Goal: Book appointment/travel/reservation

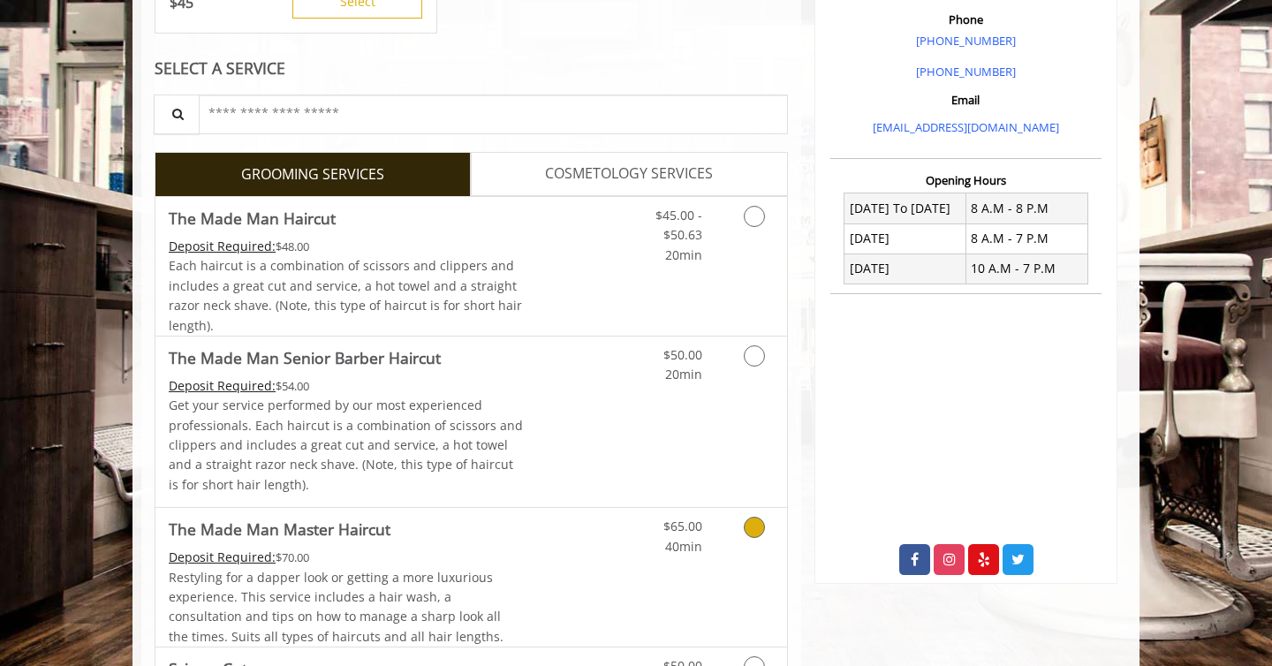
scroll to position [513, 0]
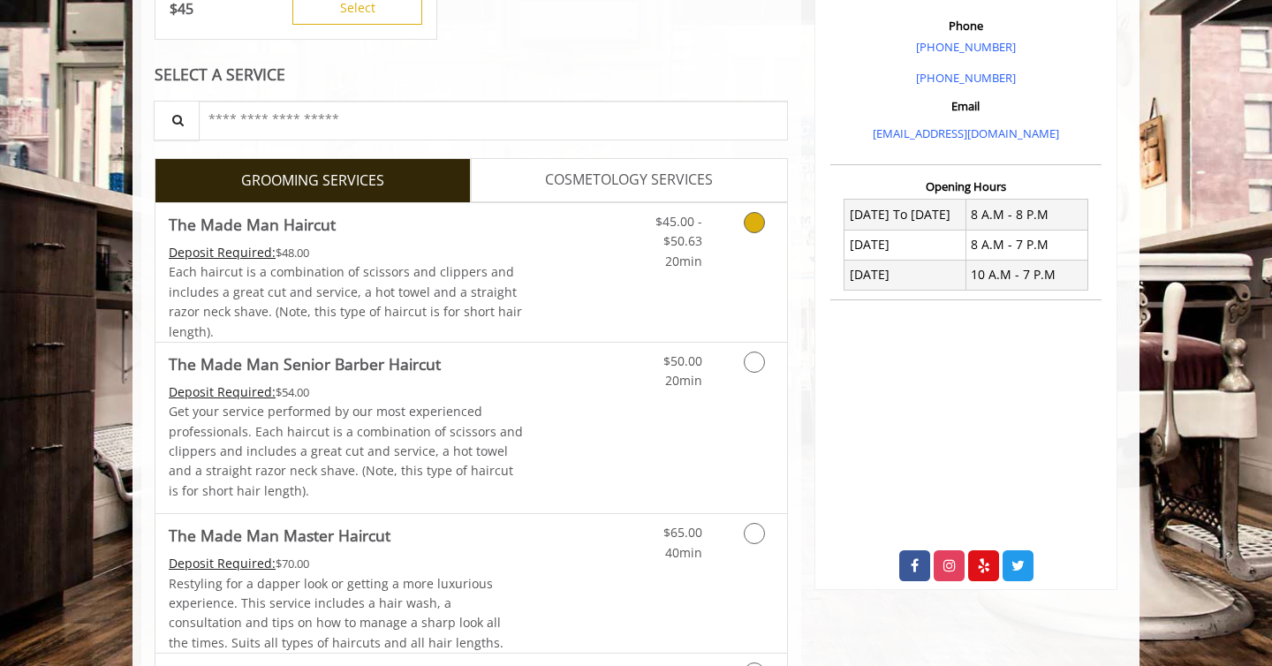
click at [605, 293] on link "Discounted Price" at bounding box center [576, 272] width 105 height 139
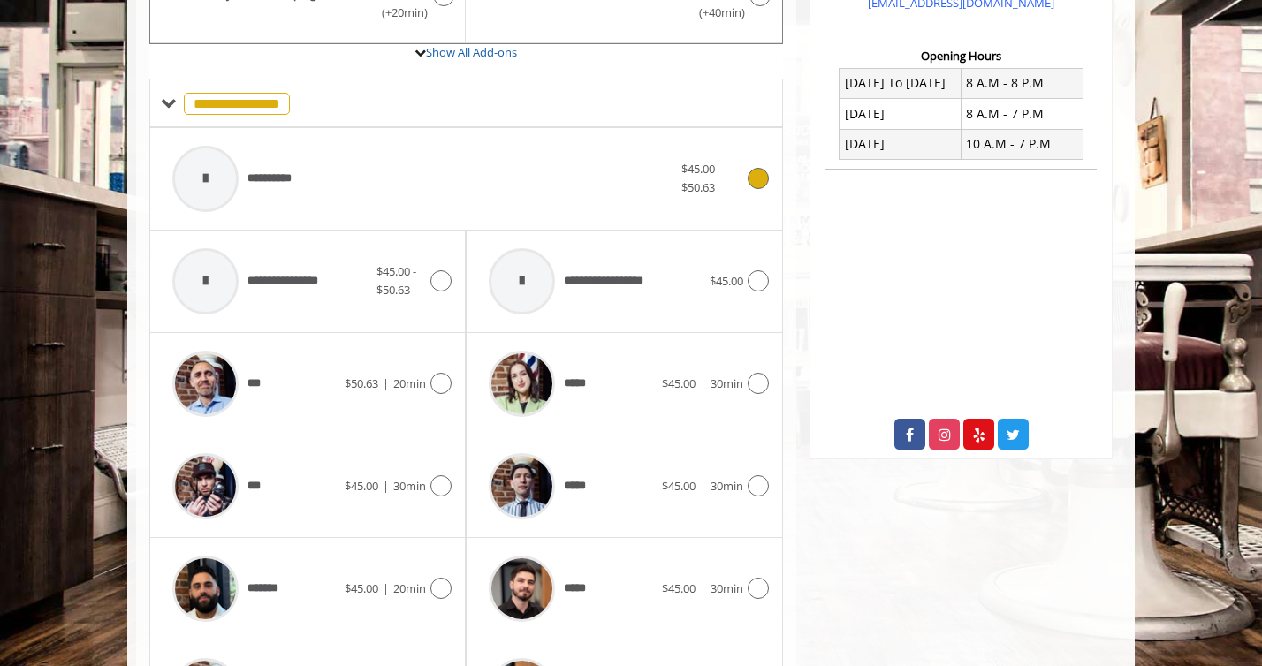
scroll to position [657, 0]
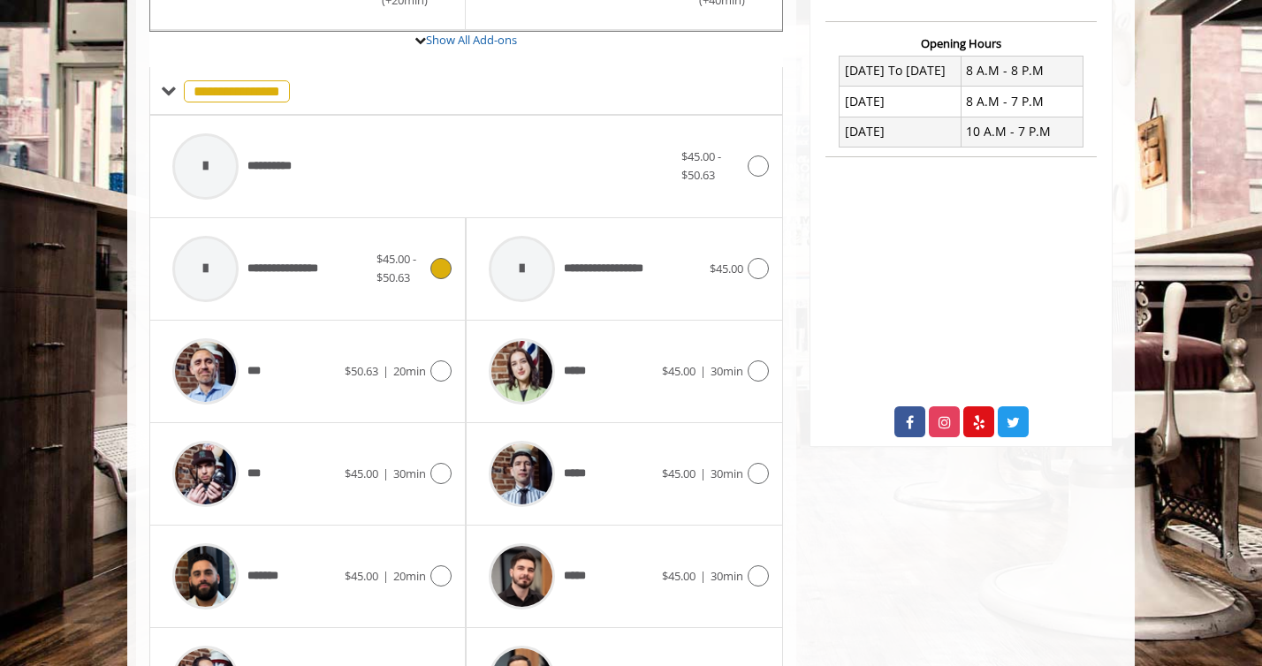
click at [332, 295] on span "**********" at bounding box center [249, 269] width 172 height 84
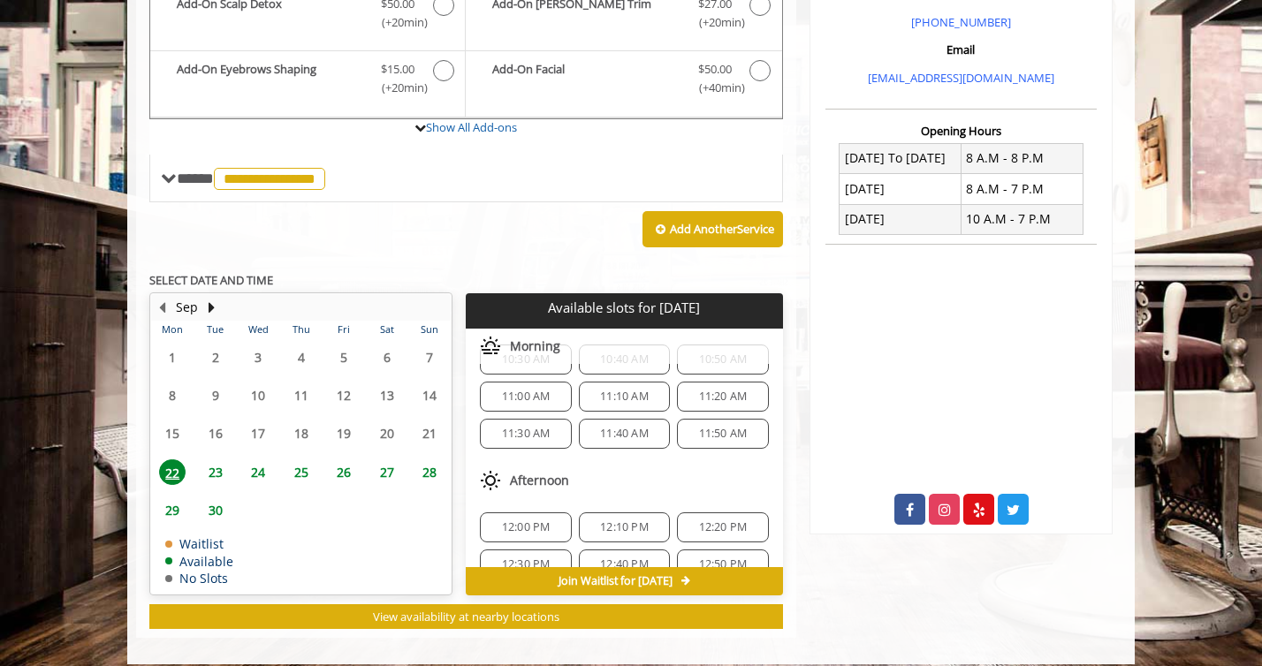
scroll to position [44, 0]
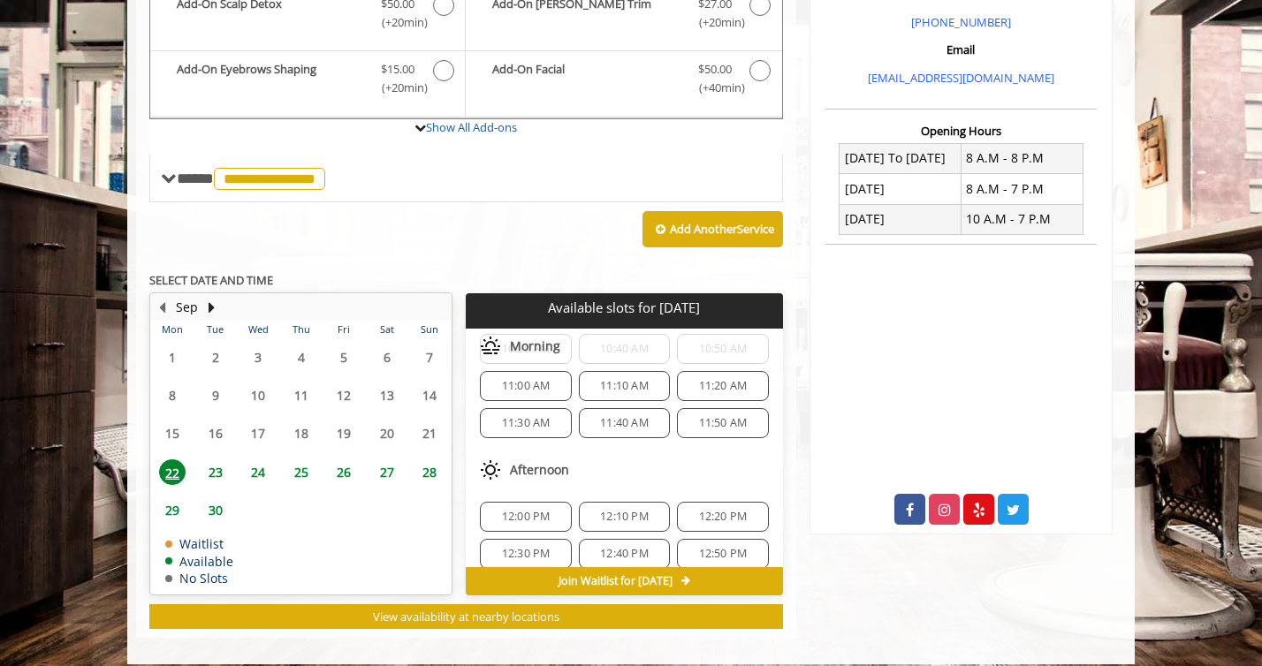
click at [600, 421] on span "11:40 AM" at bounding box center [624, 423] width 49 height 14
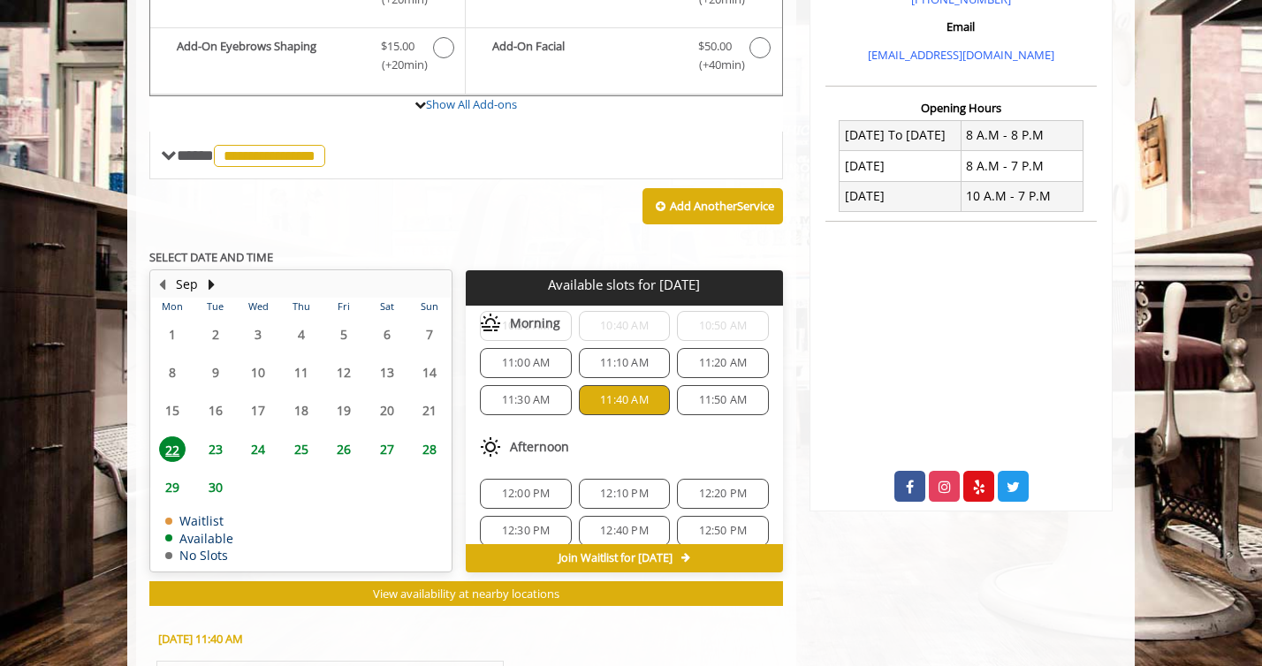
scroll to position [596, 0]
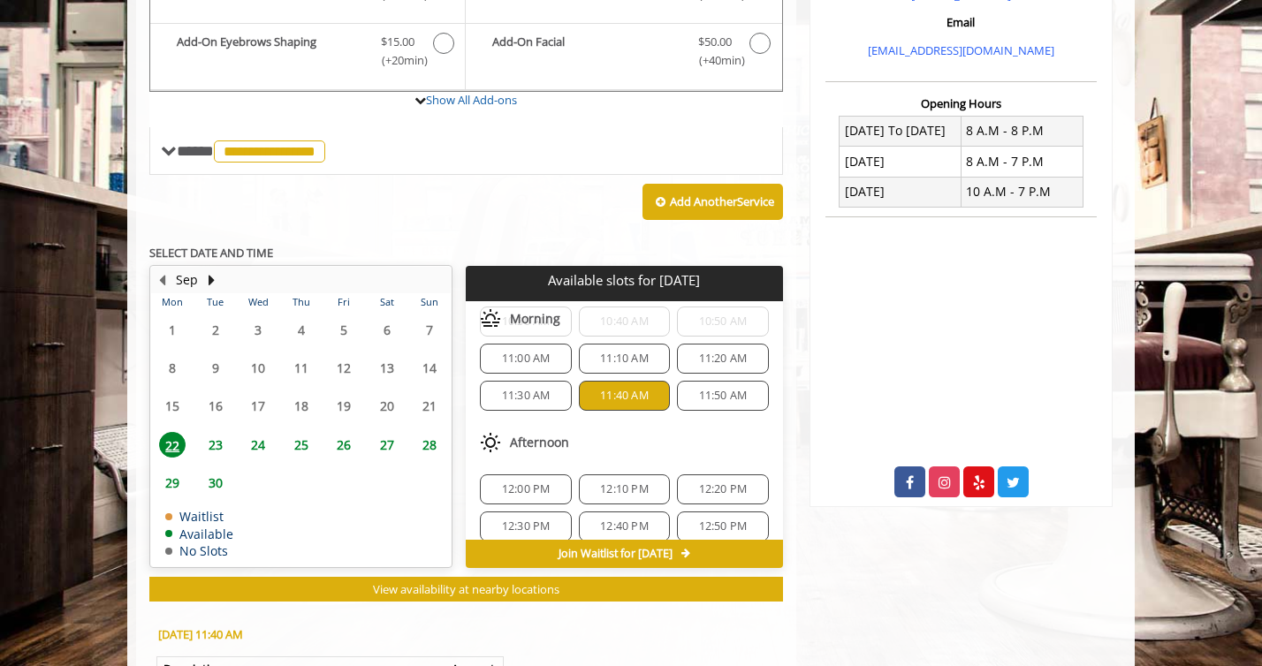
click at [710, 397] on span "11:50 AM" at bounding box center [723, 396] width 49 height 14
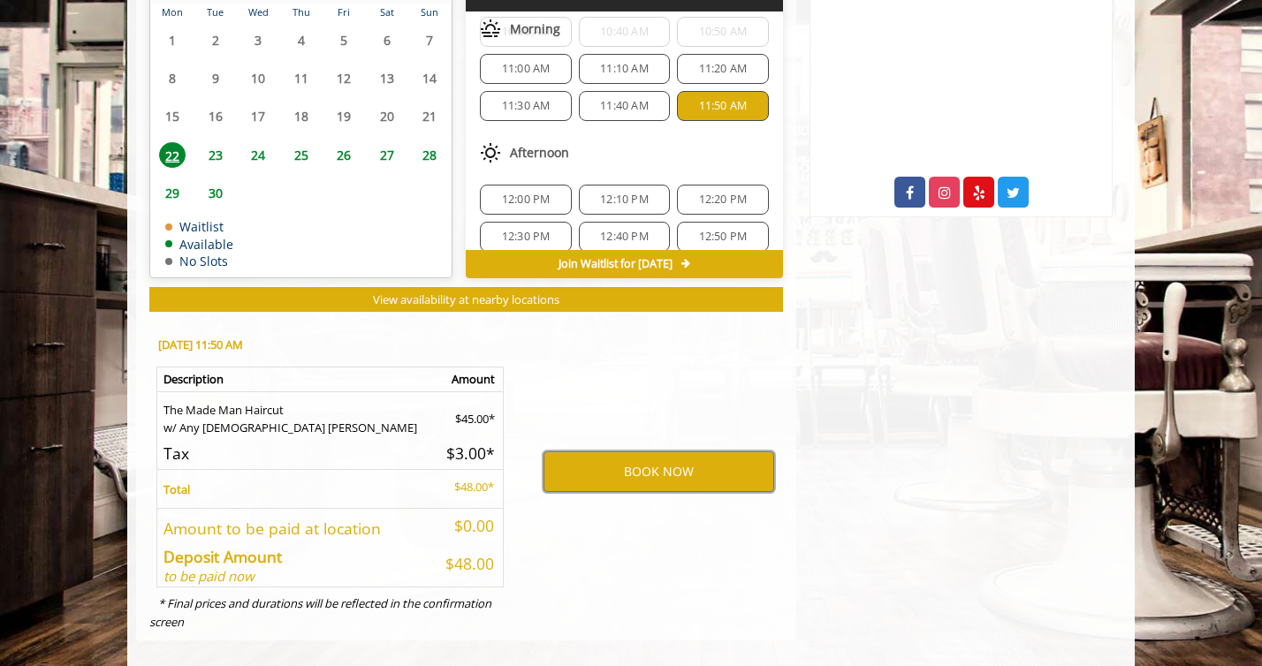
scroll to position [864, 0]
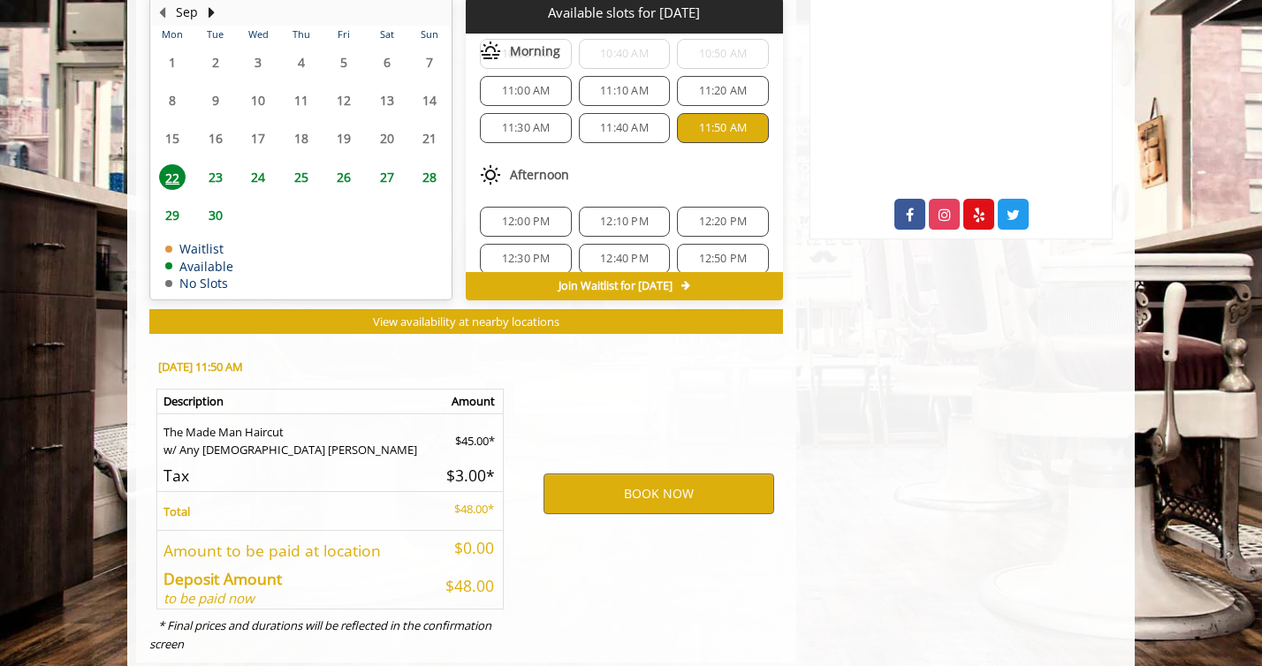
click at [513, 218] on span "12:00 PM" at bounding box center [526, 222] width 49 height 14
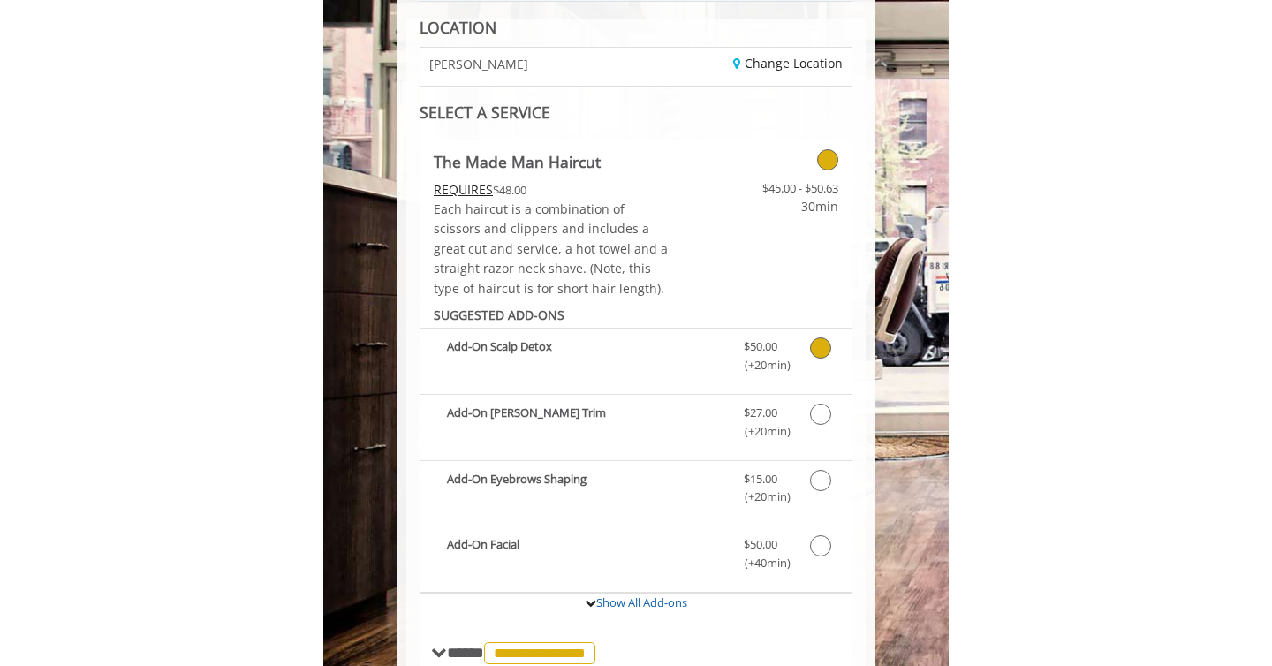
scroll to position [0, 0]
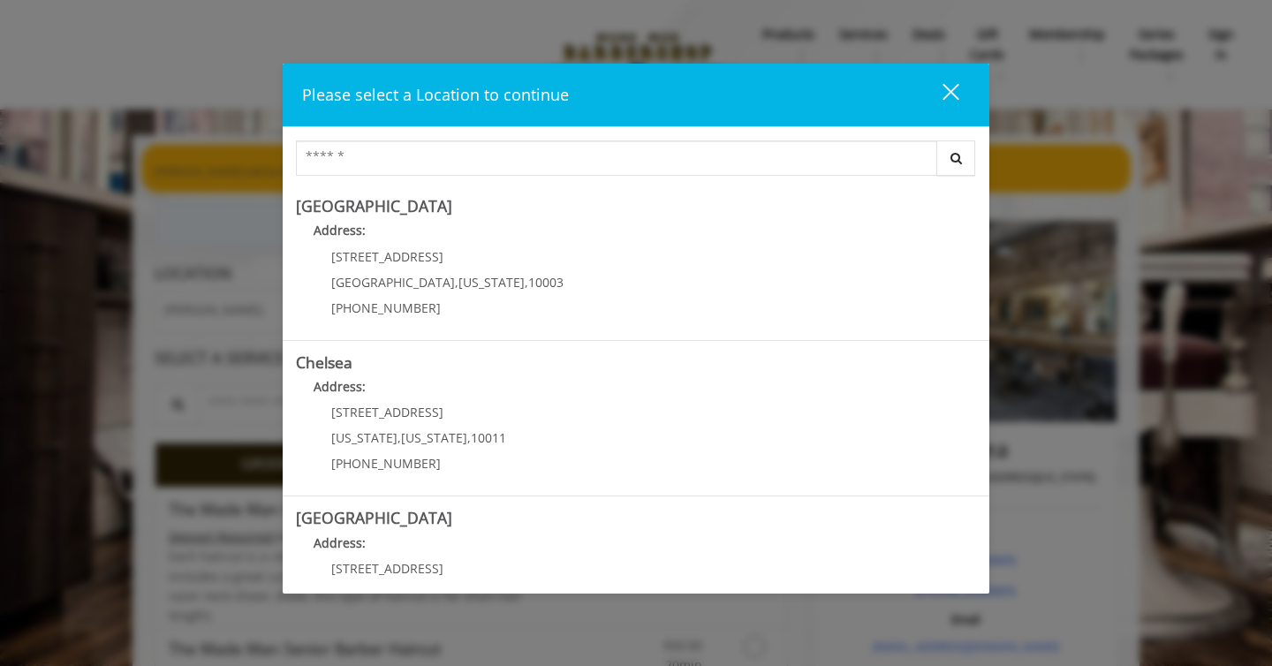
click at [955, 84] on div "close dialog" at bounding box center [951, 91] width 17 height 17
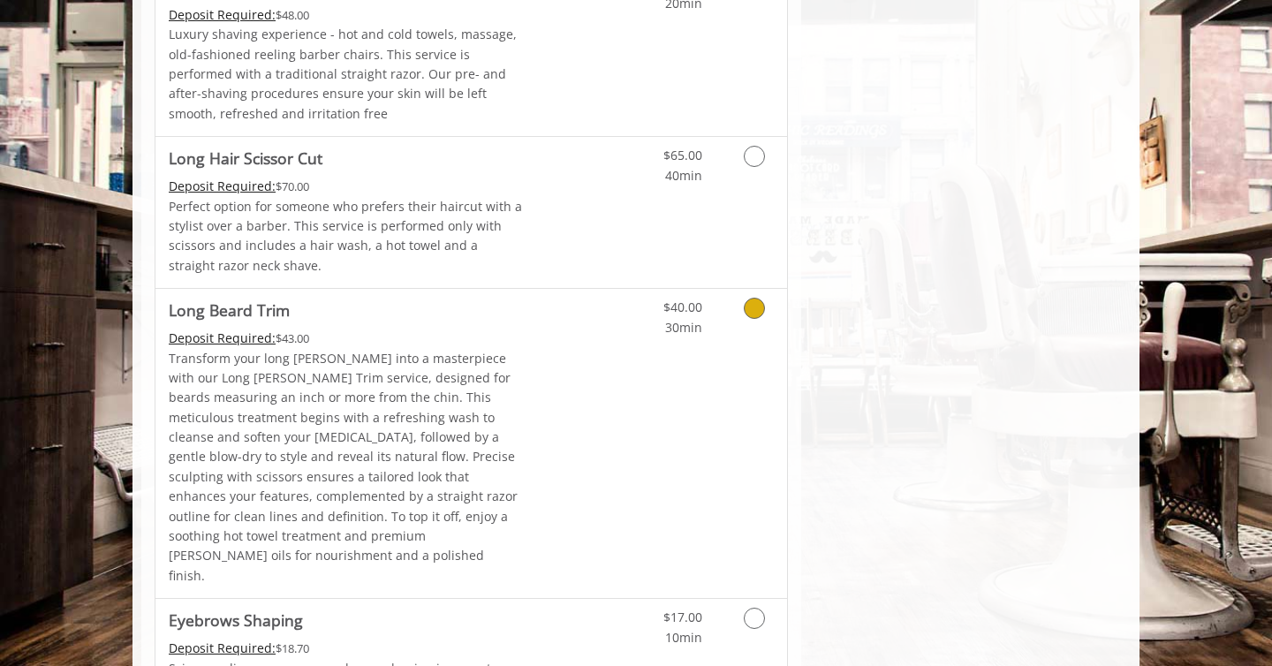
scroll to position [2850, 0]
